Goal: Task Accomplishment & Management: Manage account settings

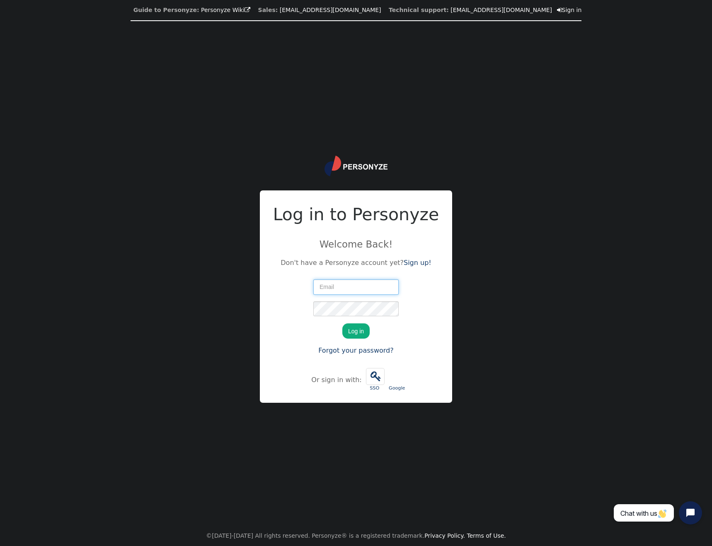
type input "jprieto@oasishoteles.com"
click at [350, 334] on button "Log in" at bounding box center [355, 331] width 27 height 15
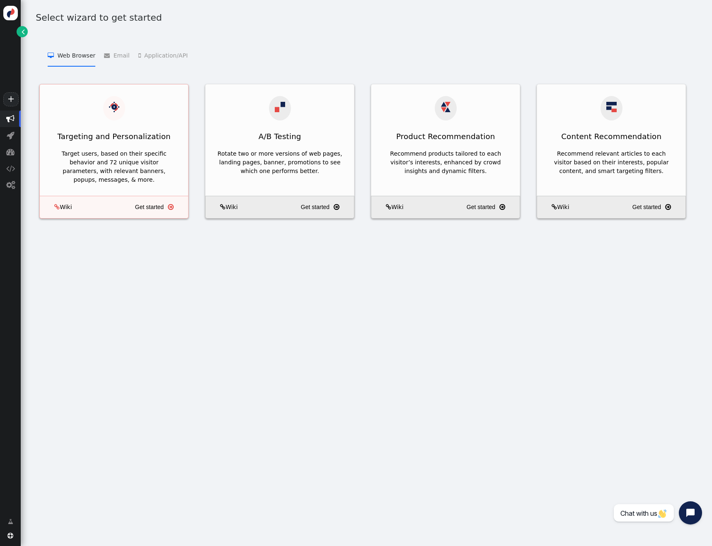
click at [104, 160] on div "Target users, based on their specific behavior and 72 unique visitor parameters…" at bounding box center [113, 167] width 125 height 35
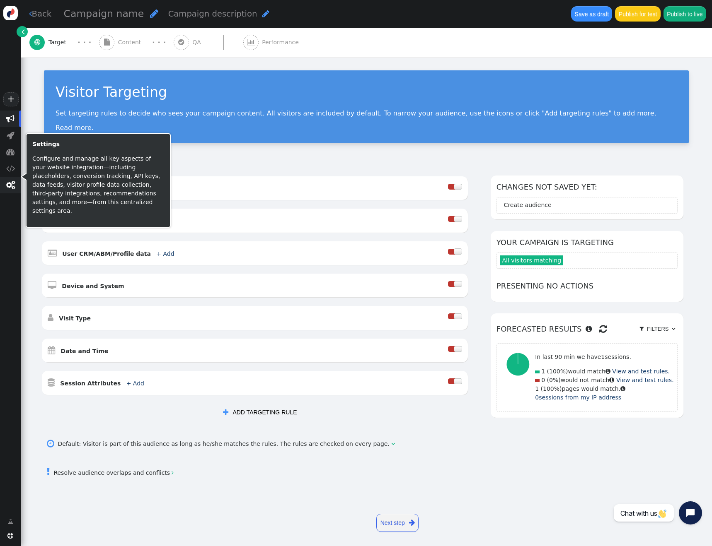
click at [10, 184] on span "" at bounding box center [10, 185] width 9 height 8
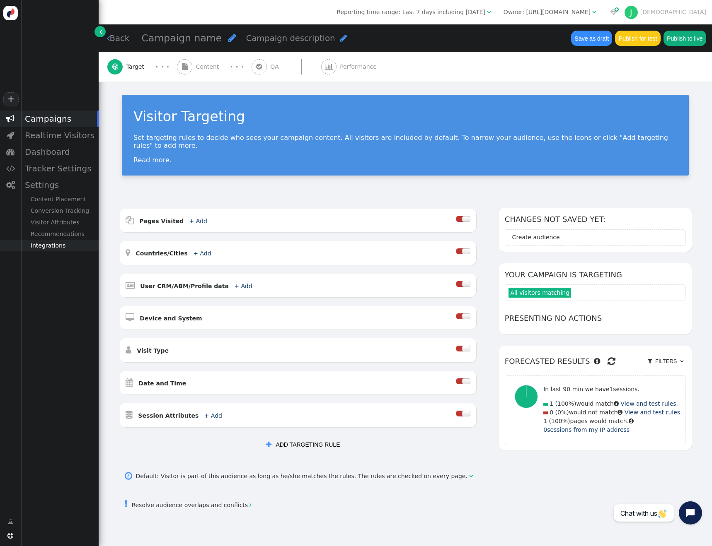
click at [61, 246] on div "Integrations" at bounding box center [60, 246] width 78 height 12
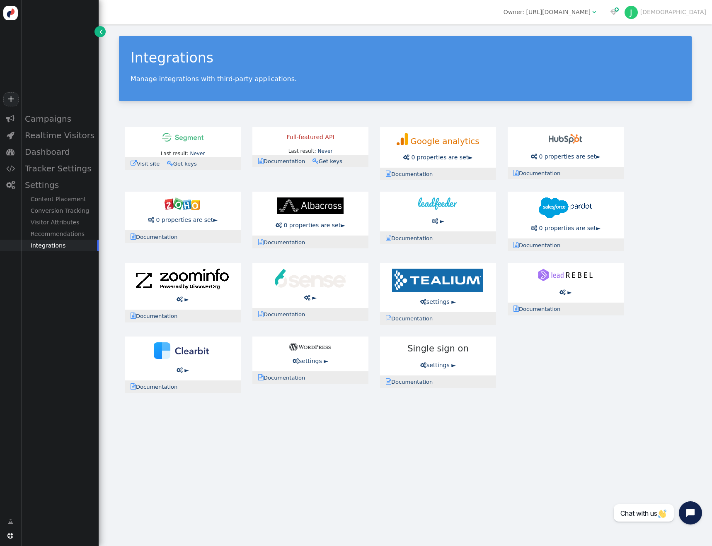
click at [184, 137] on img at bounding box center [182, 137] width 41 height 9
click at [187, 139] on img at bounding box center [182, 137] width 41 height 9
click at [186, 140] on img at bounding box center [182, 137] width 41 height 9
click at [186, 164] on link " Get keys" at bounding box center [184, 164] width 35 height 6
click at [223, 126] on div "Last result: Never Last error: Never  Visit site  Documentation  Get keys Fu…" at bounding box center [405, 260] width 573 height 278
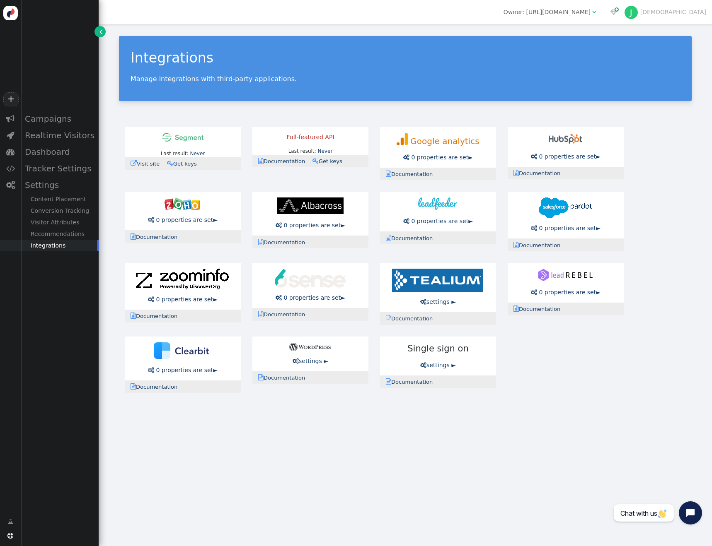
click at [144, 164] on link " Visit site" at bounding box center [147, 164] width 34 height 6
click at [11, 11] on img at bounding box center [10, 13] width 14 height 14
click at [9, 14] on img at bounding box center [10, 13] width 14 height 14
click at [691, 15] on link "[PERSON_NAME]" at bounding box center [665, 12] width 82 height 7
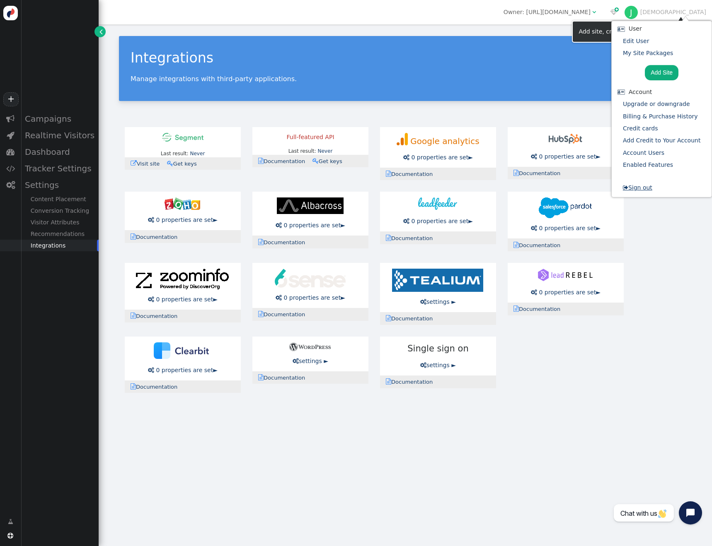
click at [647, 188] on link " Sign out" at bounding box center [637, 187] width 29 height 7
